Goal: Task Accomplishment & Management: Complete application form

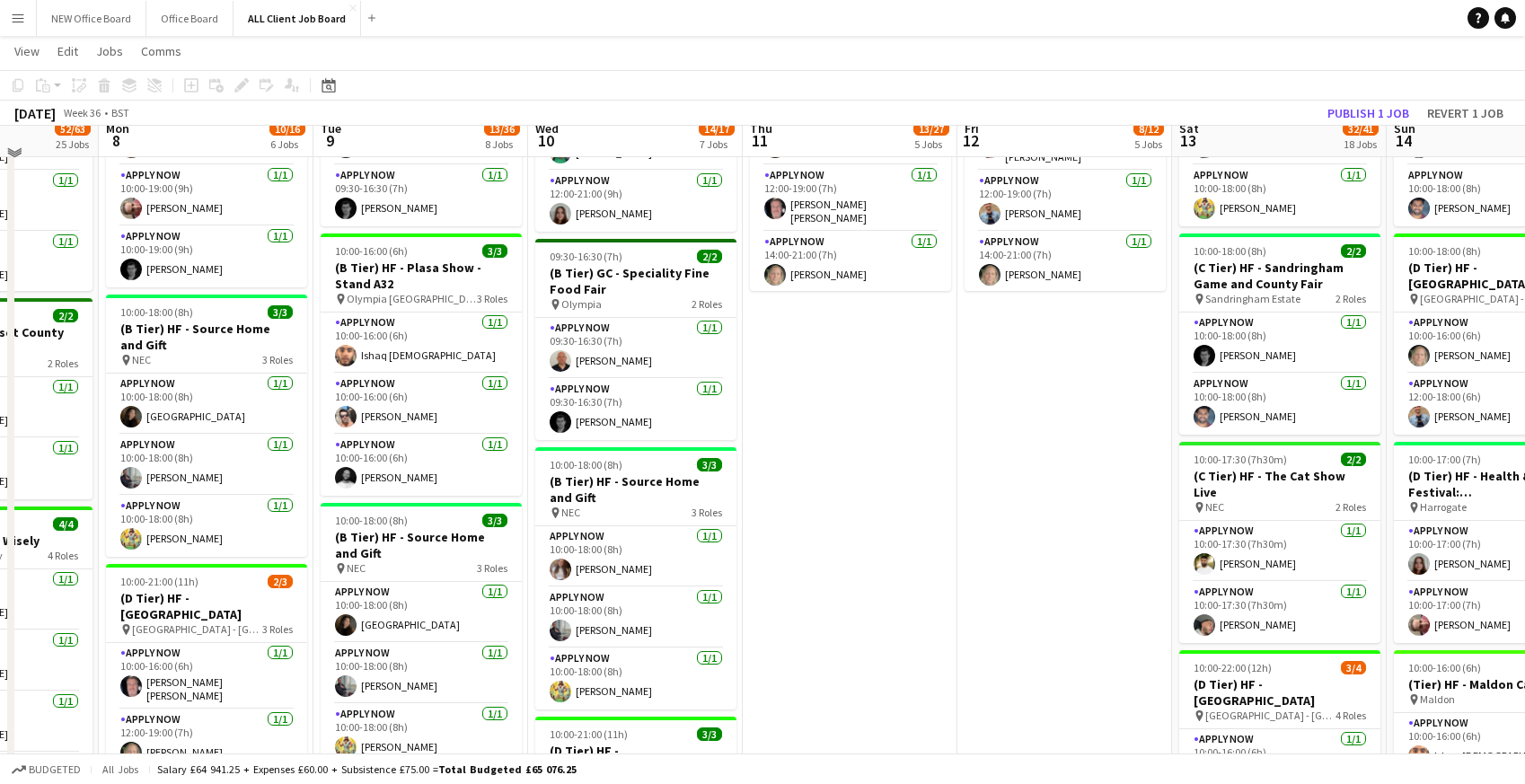
scroll to position [1098, 0]
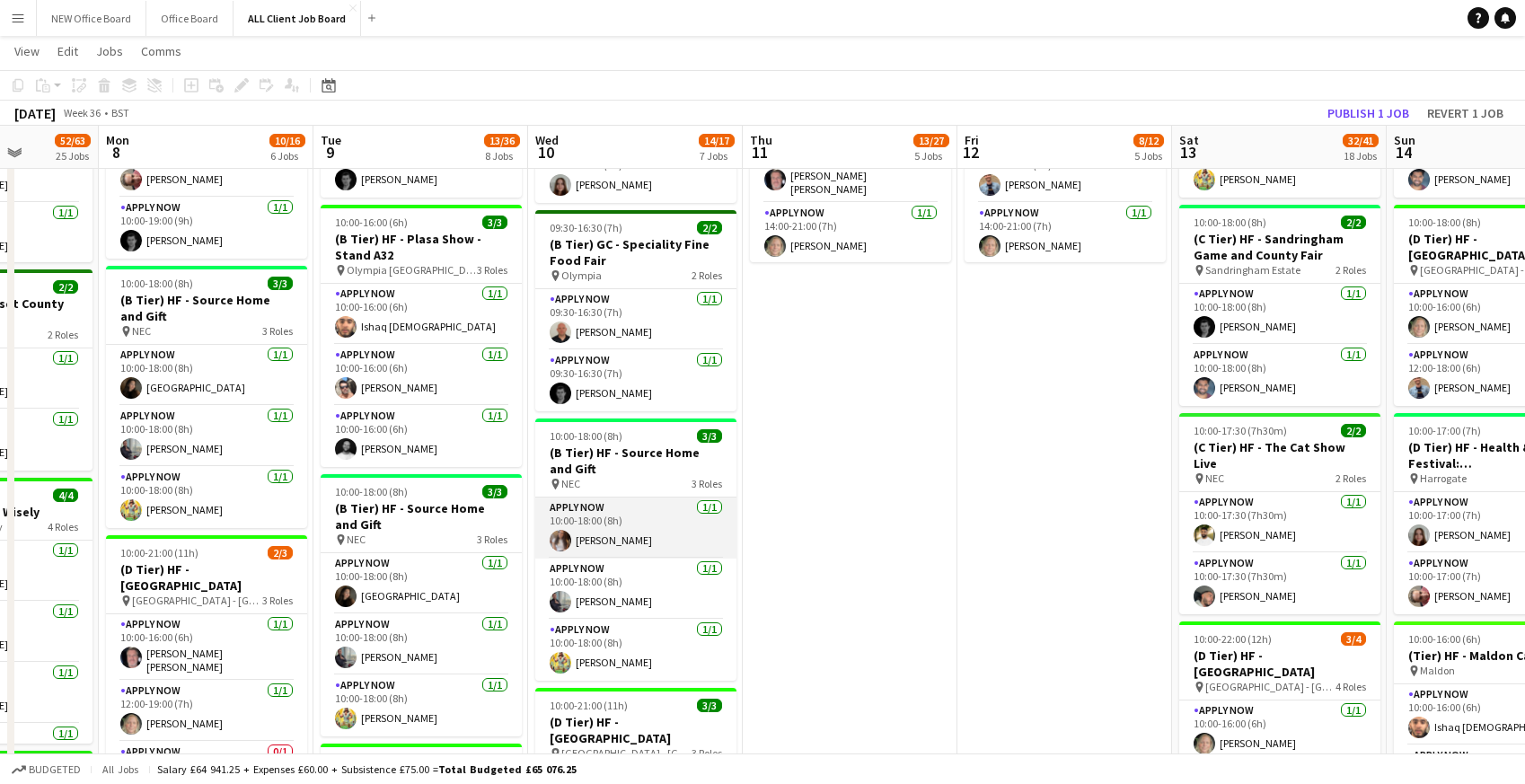
click at [646, 502] on app-card-role "APPLY NOW [DATE] 10:00-18:00 (8h) [PERSON_NAME]" at bounding box center [636, 527] width 202 height 61
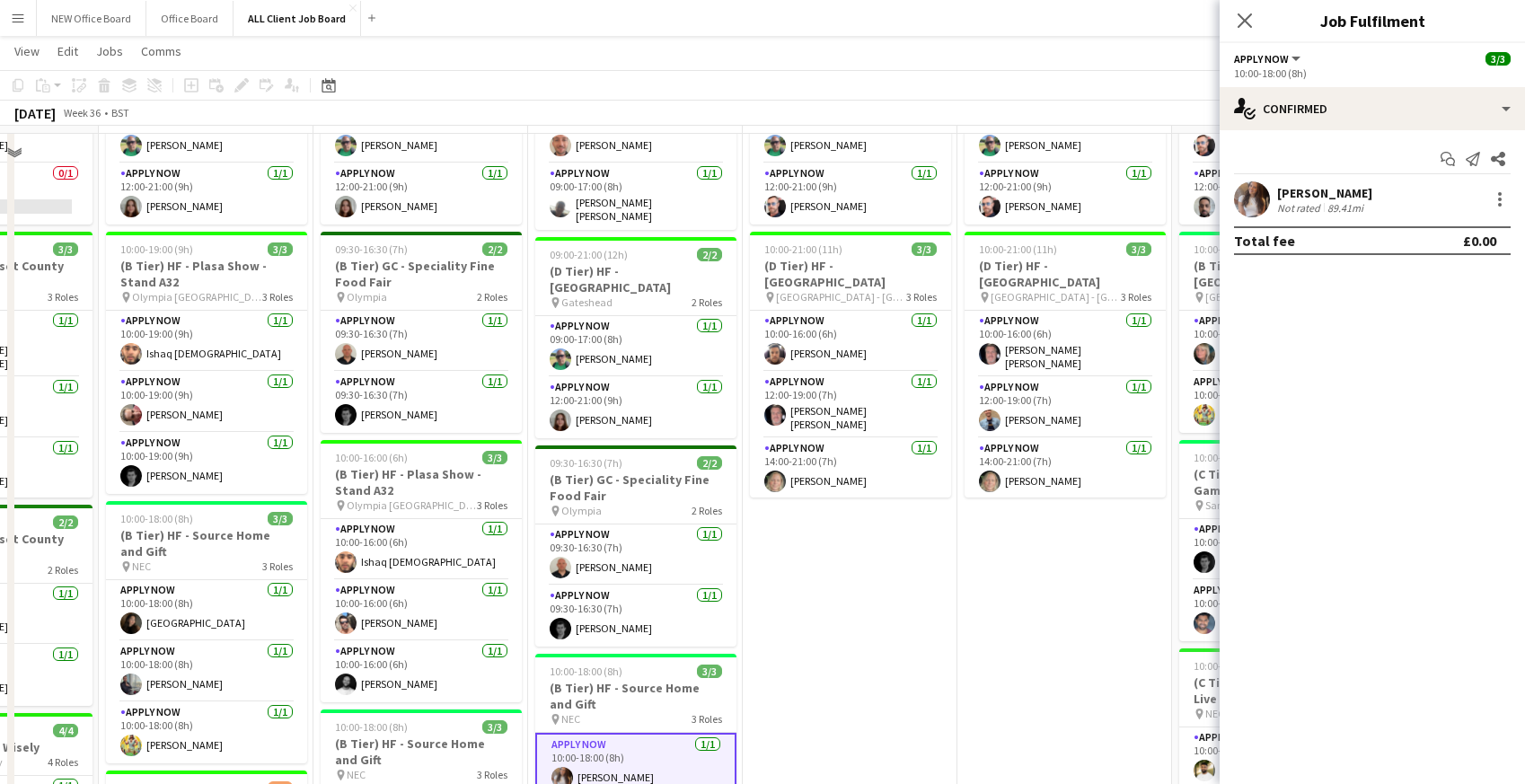
scroll to position [866, 0]
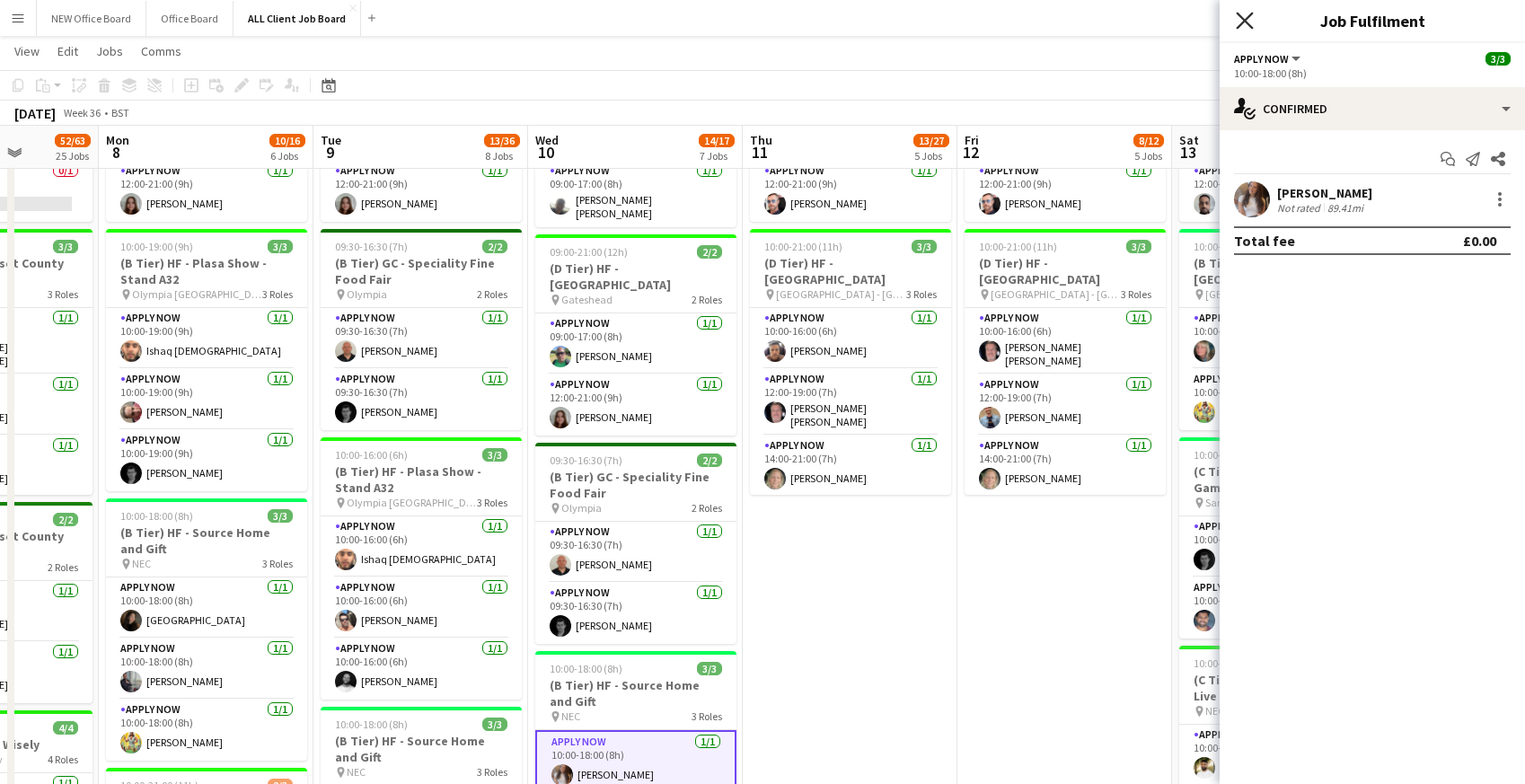
click at [1245, 17] on icon "Close pop-in" at bounding box center [1245, 20] width 17 height 17
